Goal: Transaction & Acquisition: Purchase product/service

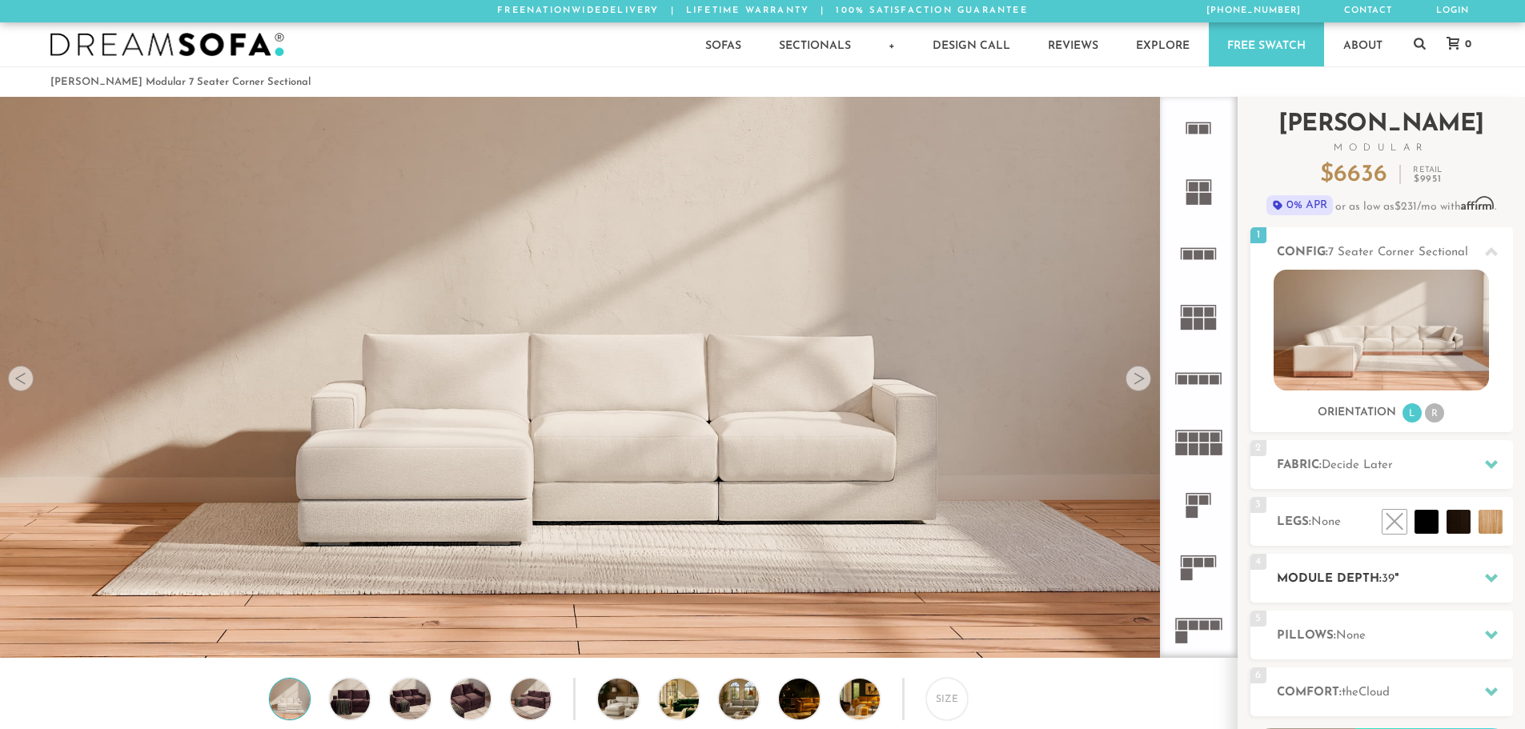
click at [1356, 575] on h2 "Module Depth: 39 "" at bounding box center [1395, 579] width 236 height 18
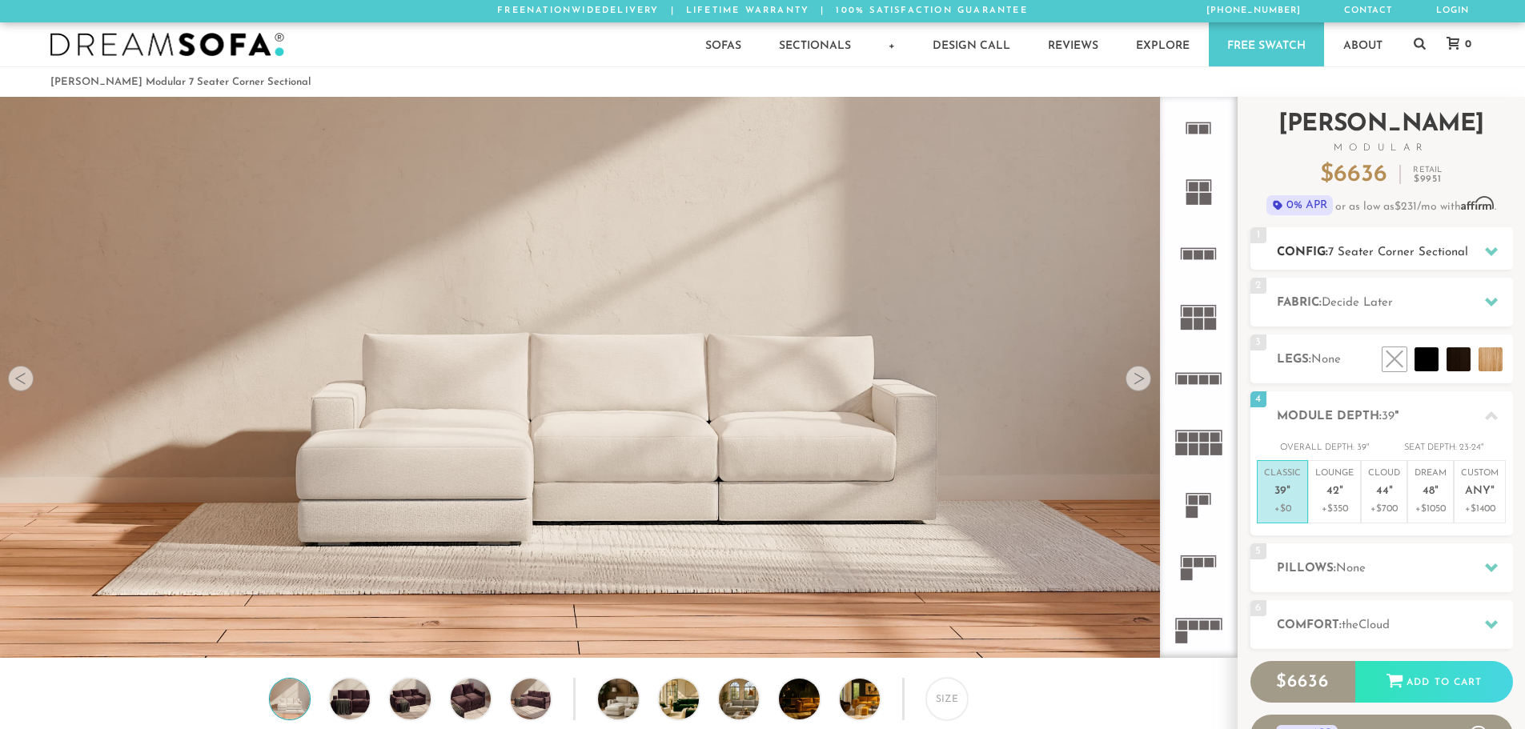
click at [1341, 251] on span "7 Seater Corner Sectional" at bounding box center [1398, 253] width 140 height 12
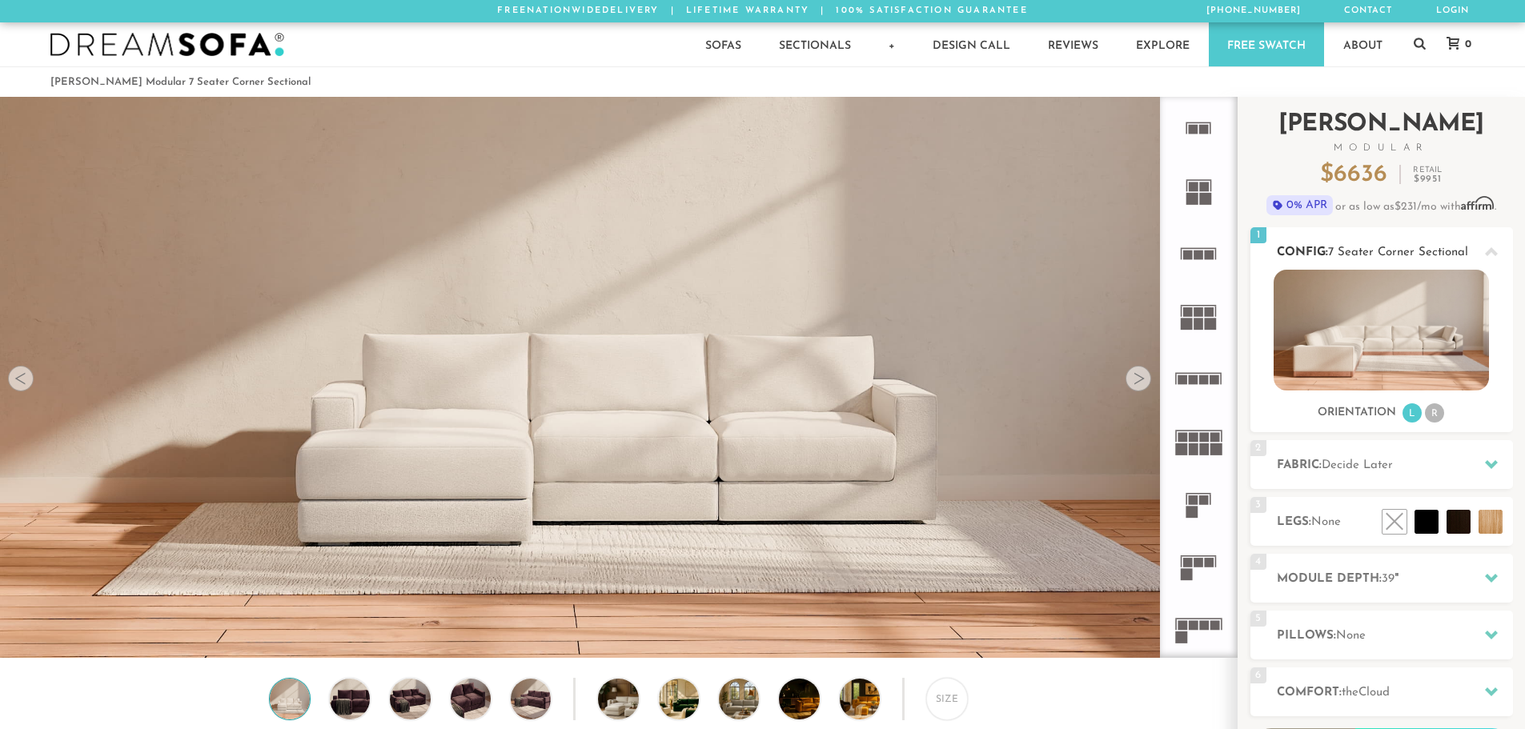
click at [1435, 412] on li "R" at bounding box center [1434, 412] width 19 height 19
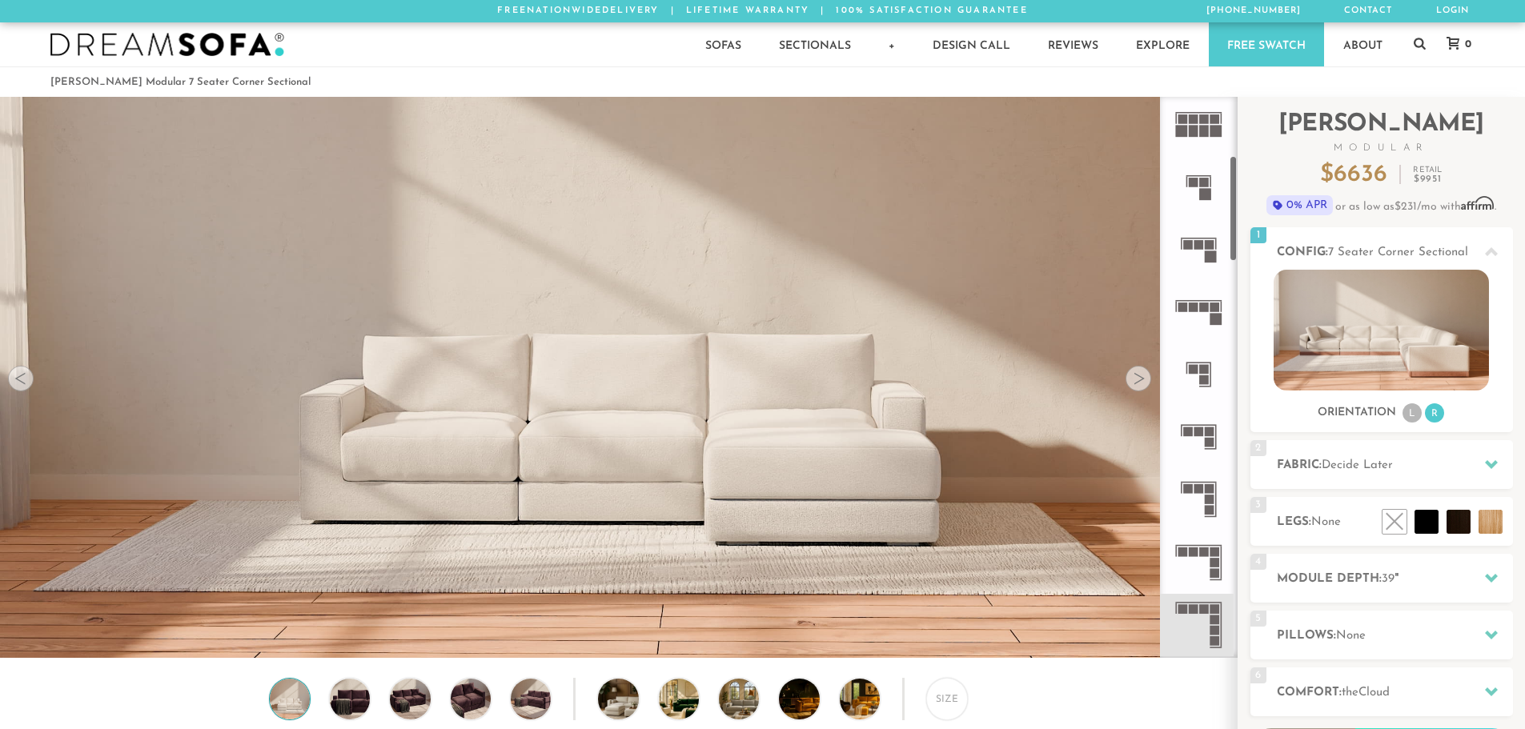
scroll to position [326, 0]
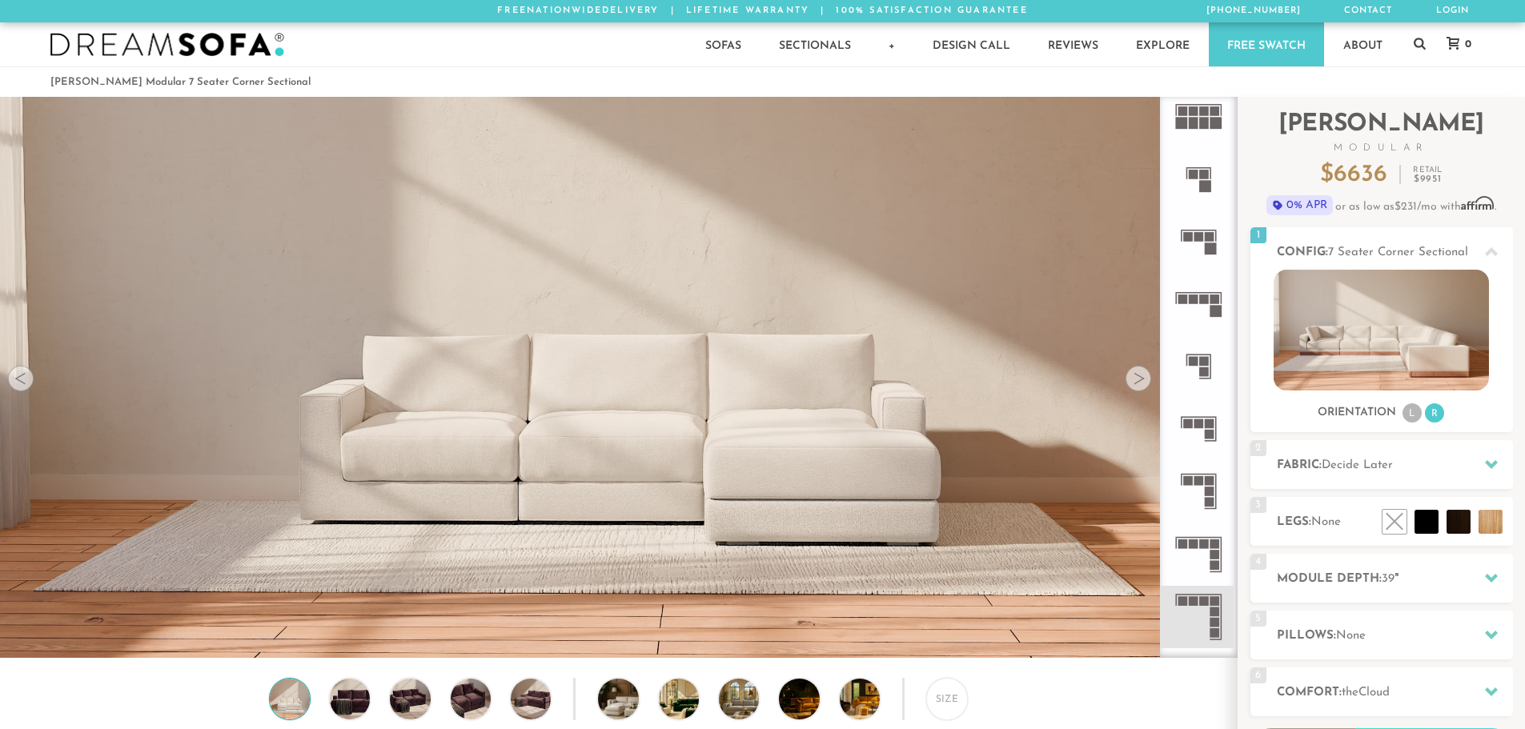
click at [1217, 432] on icon at bounding box center [1198, 429] width 62 height 62
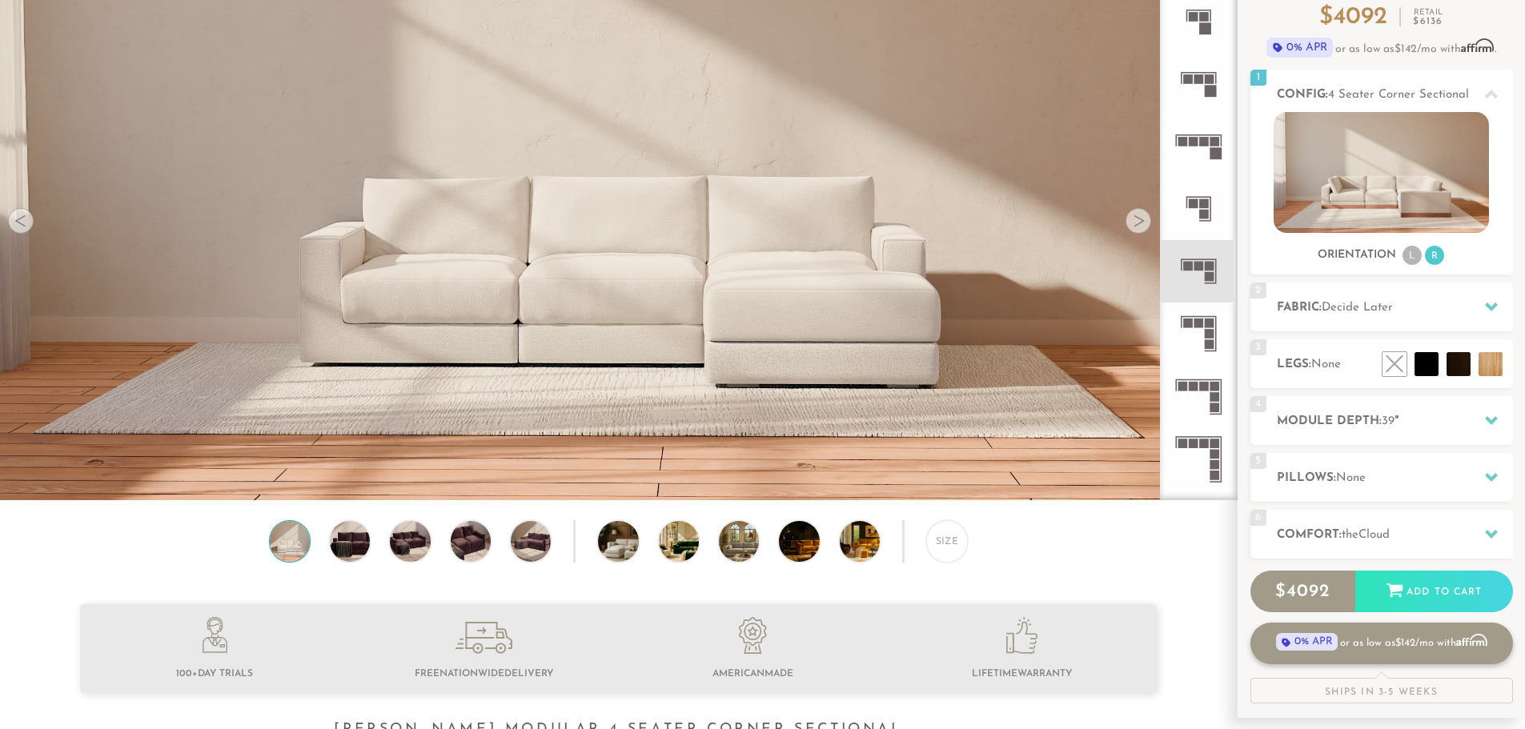
scroll to position [160, 0]
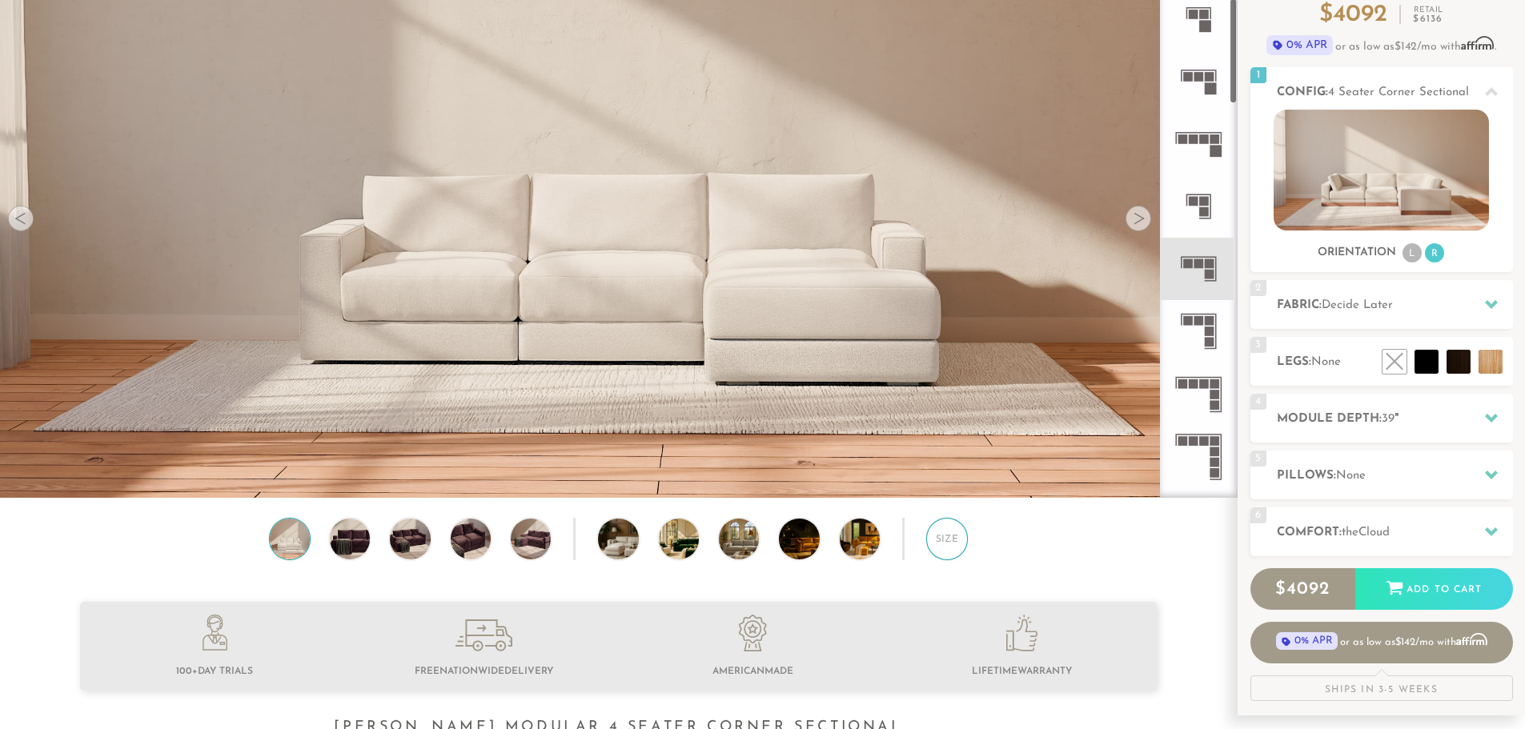
click at [941, 536] on div "Size" at bounding box center [947, 539] width 42 height 42
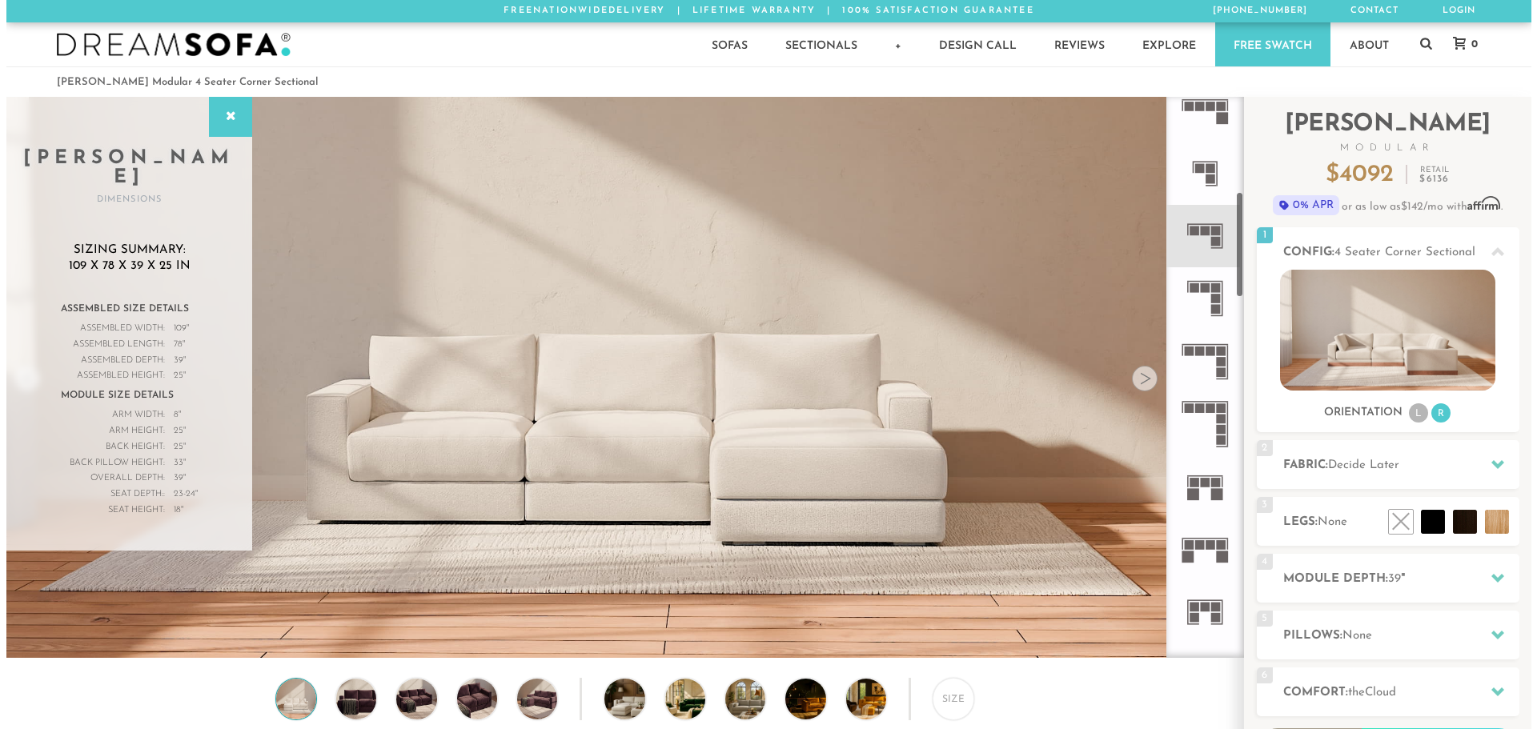
scroll to position [499, 0]
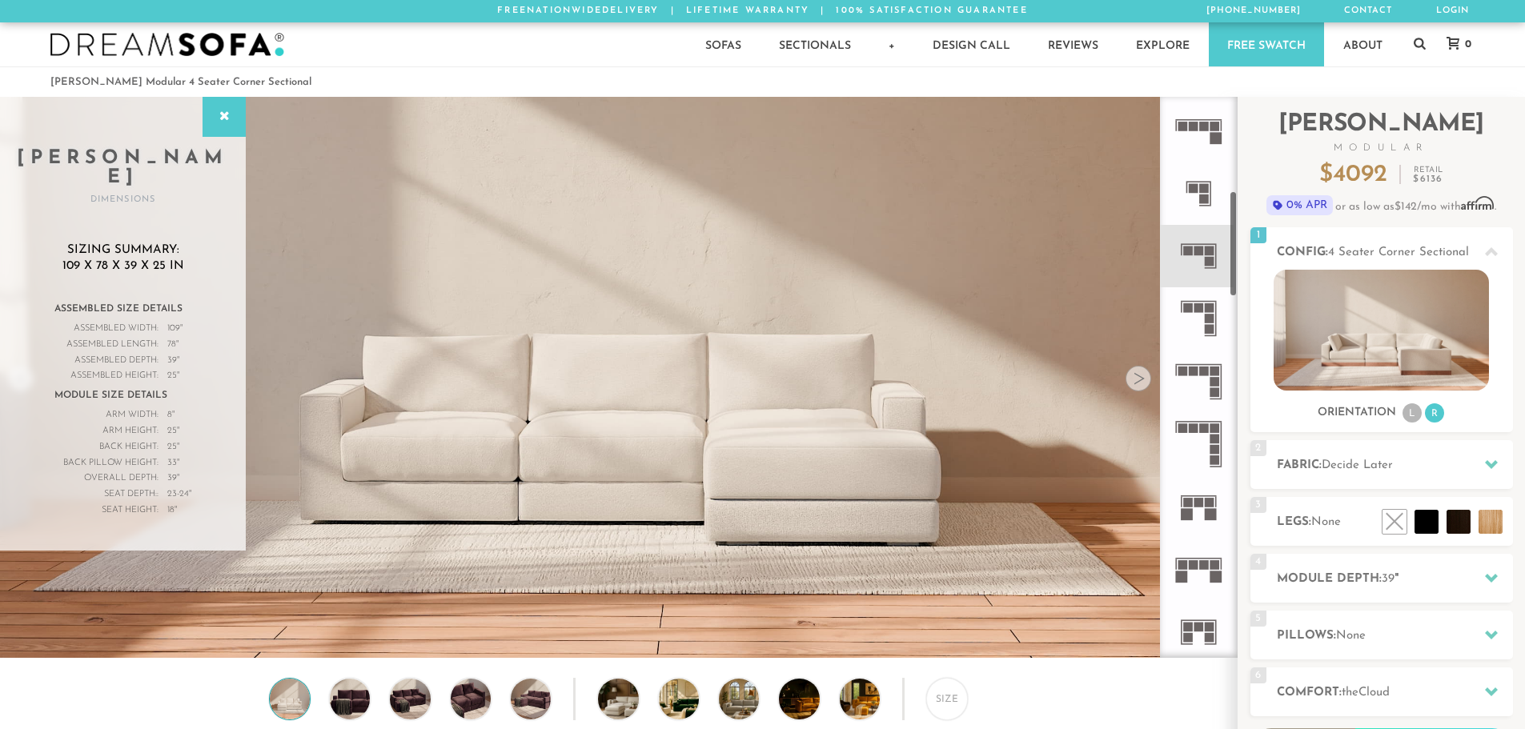
click at [1212, 315] on rect at bounding box center [1210, 320] width 10 height 10
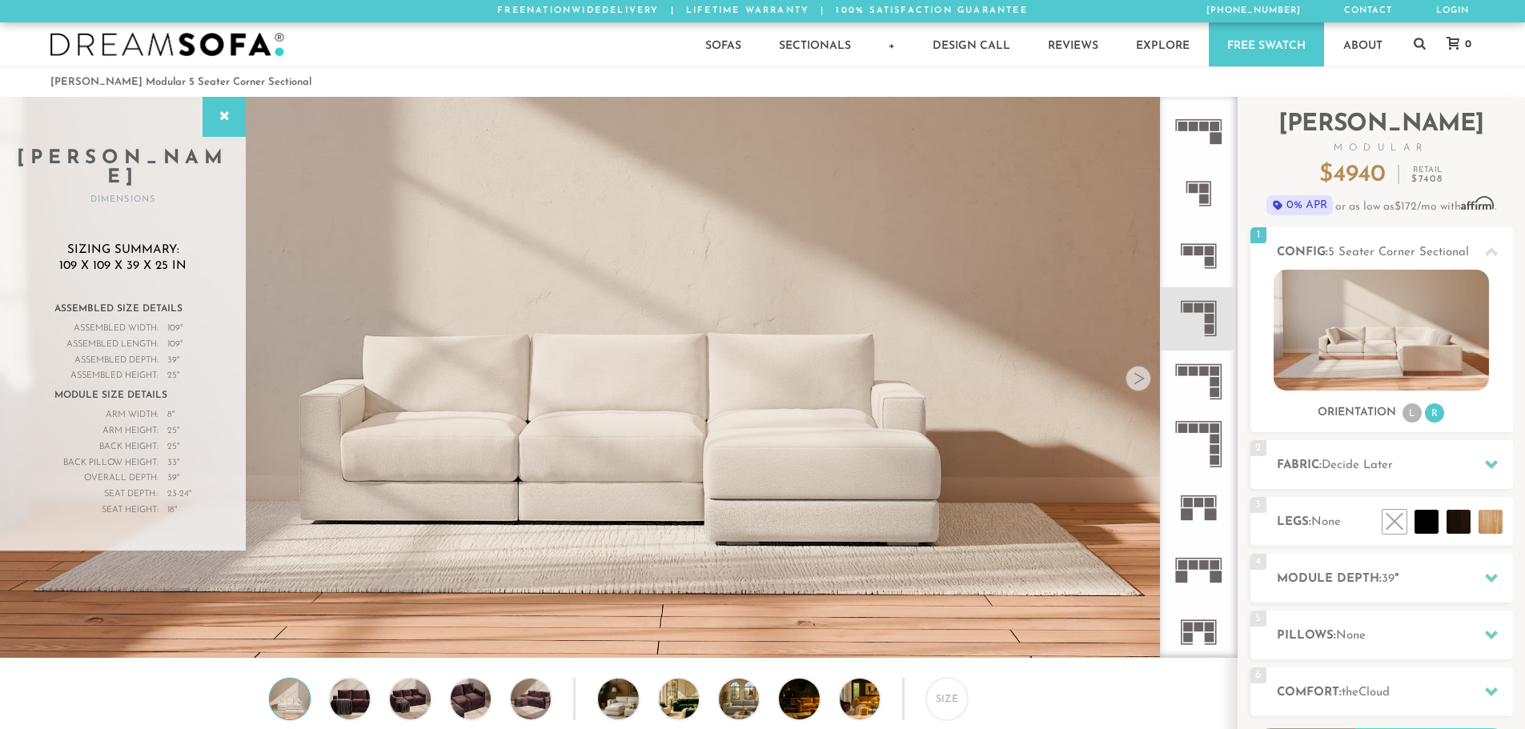
click at [378, 269] on img at bounding box center [618, 204] width 1237 height 412
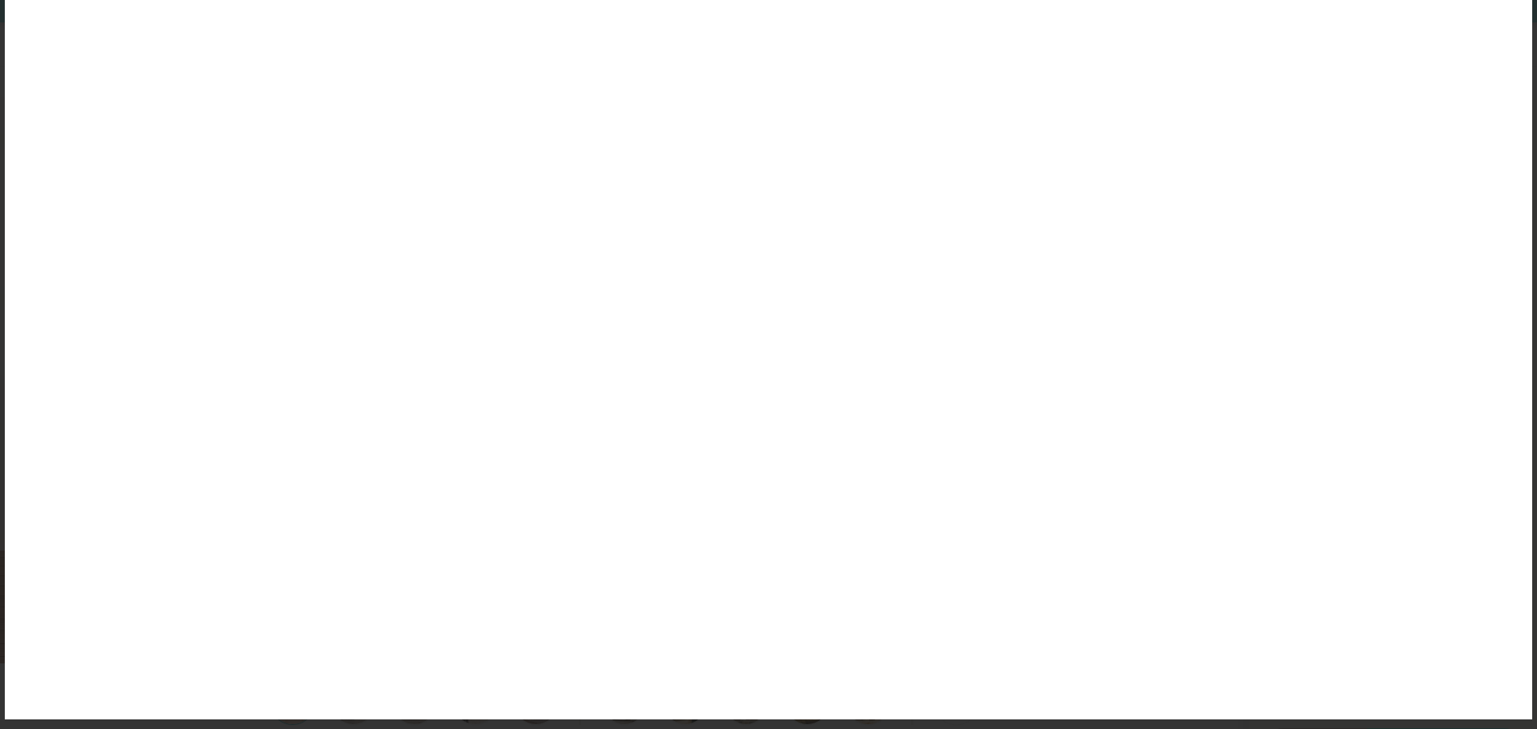
scroll to position [137, 0]
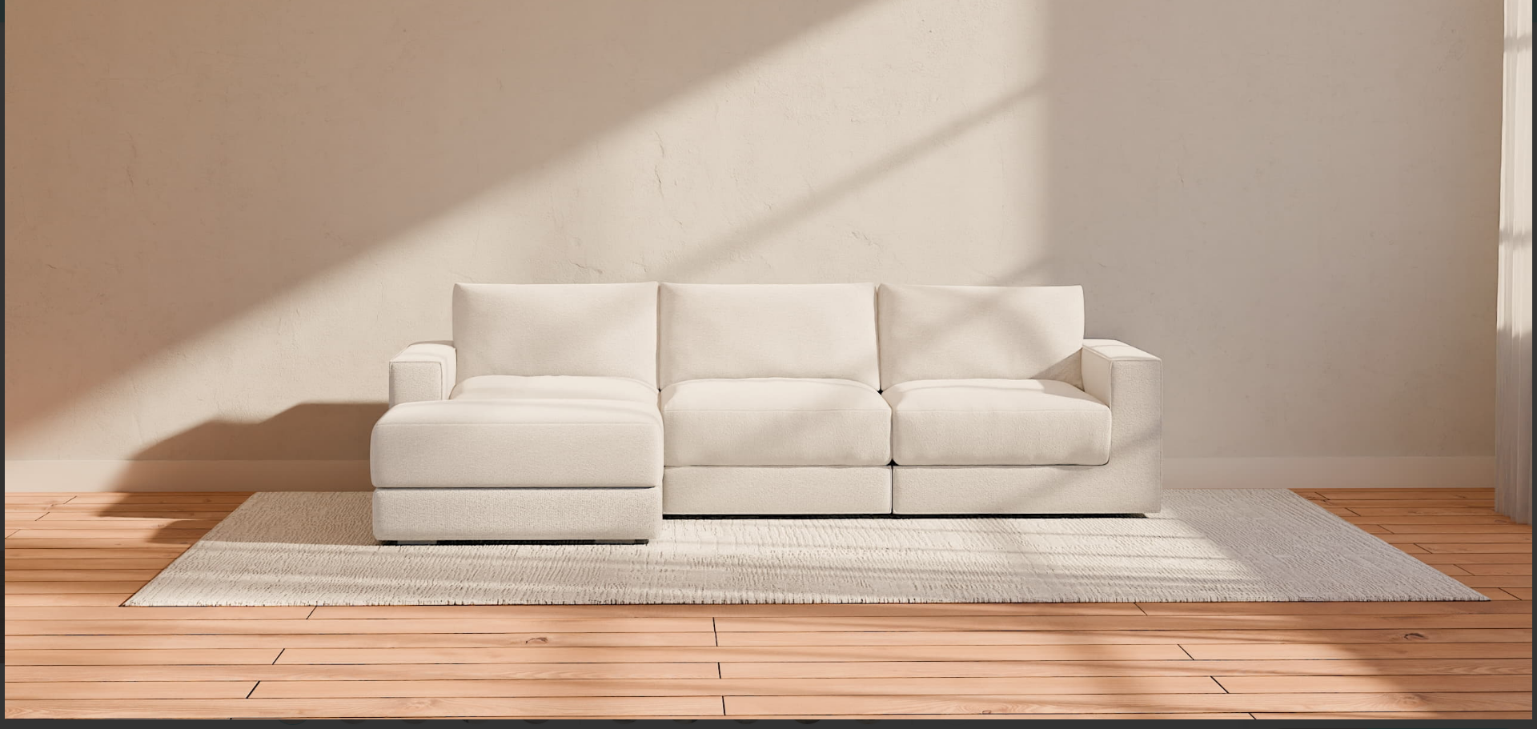
click at [666, 429] on video at bounding box center [769, 151] width 1134 height 567
